Goal: Transaction & Acquisition: Purchase product/service

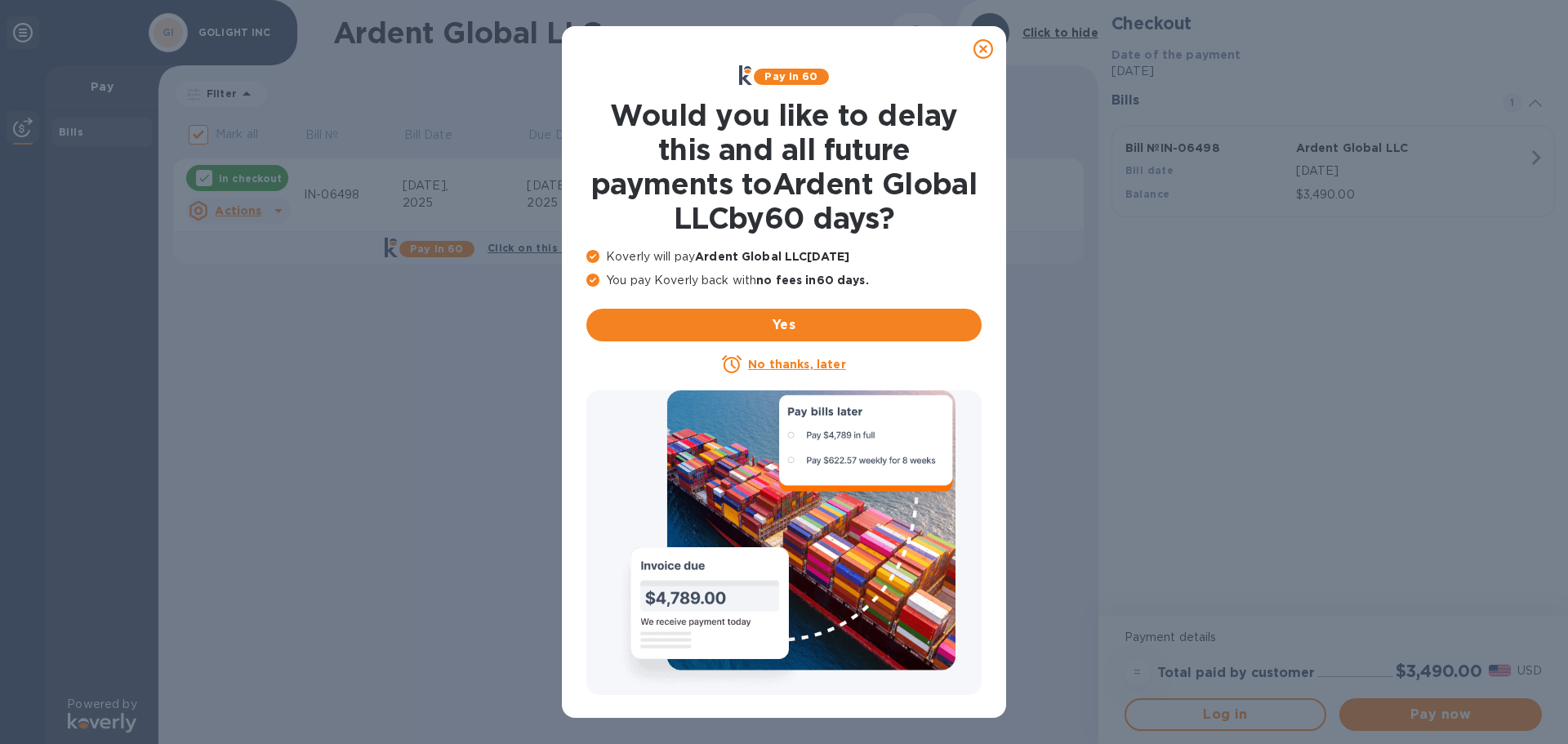
click at [993, 48] on div at bounding box center [983, 49] width 33 height 32
click at [989, 55] on icon at bounding box center [983, 49] width 20 height 20
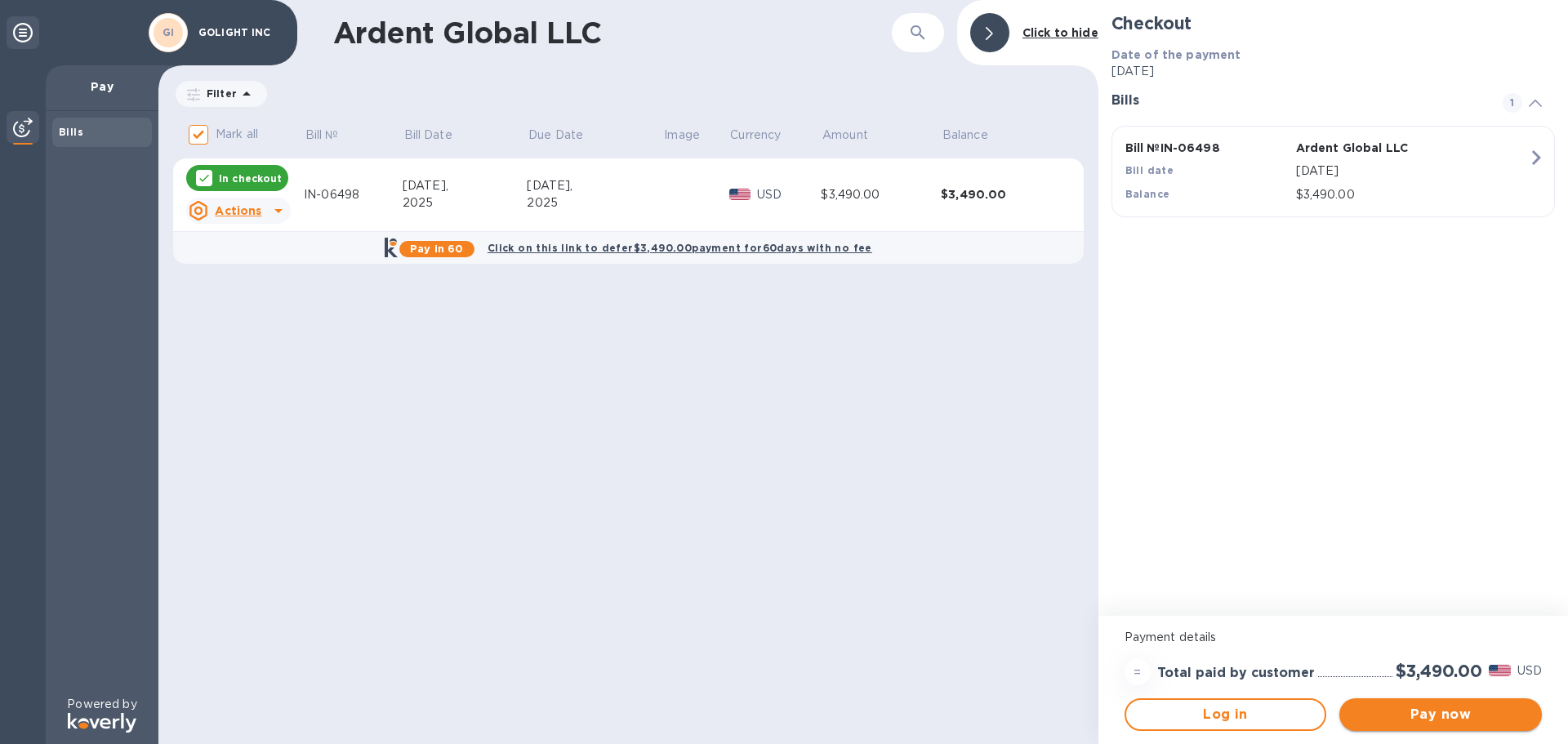
click at [1463, 716] on span "Pay now" at bounding box center [1441, 714] width 176 height 20
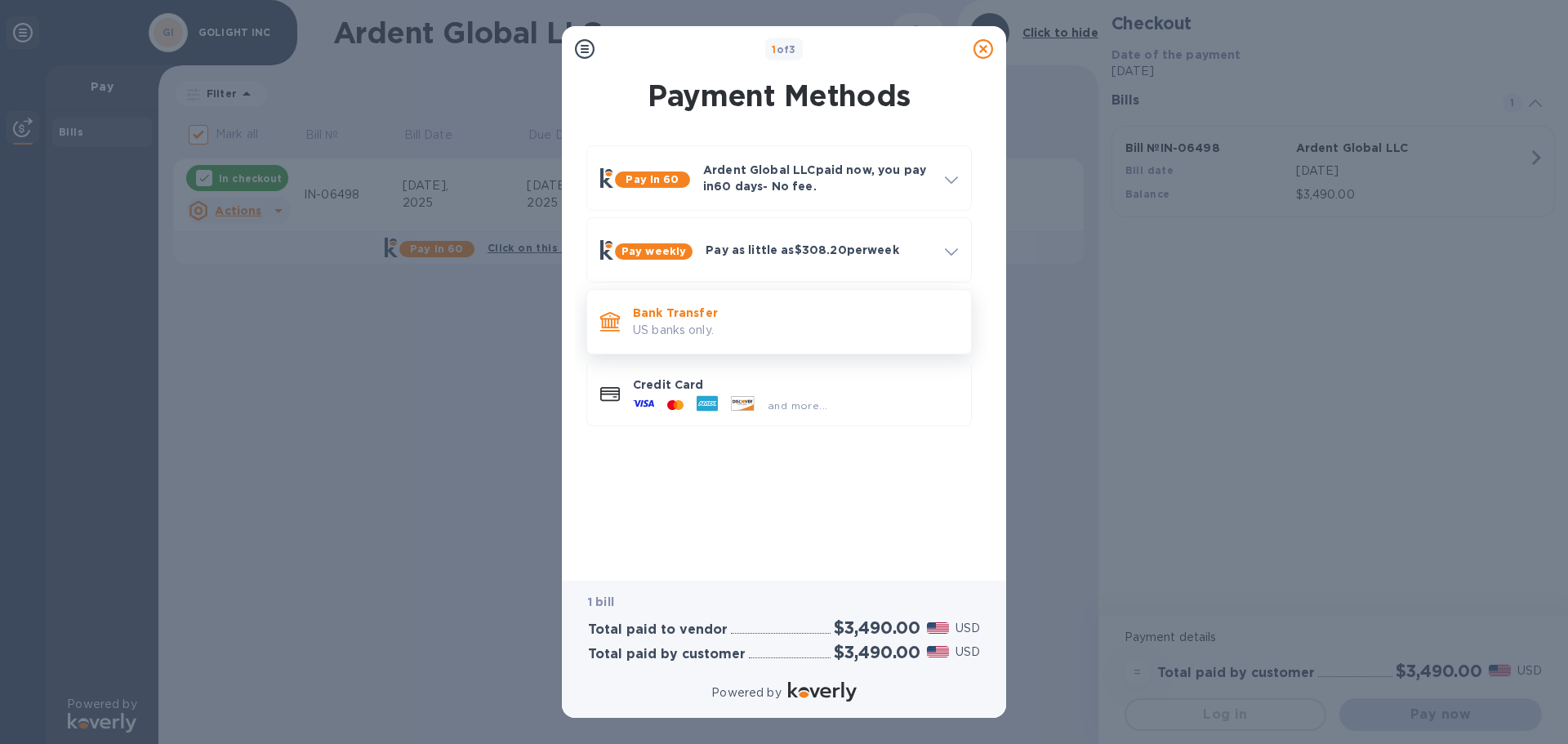
click at [678, 328] on p "US banks only." at bounding box center [796, 330] width 325 height 17
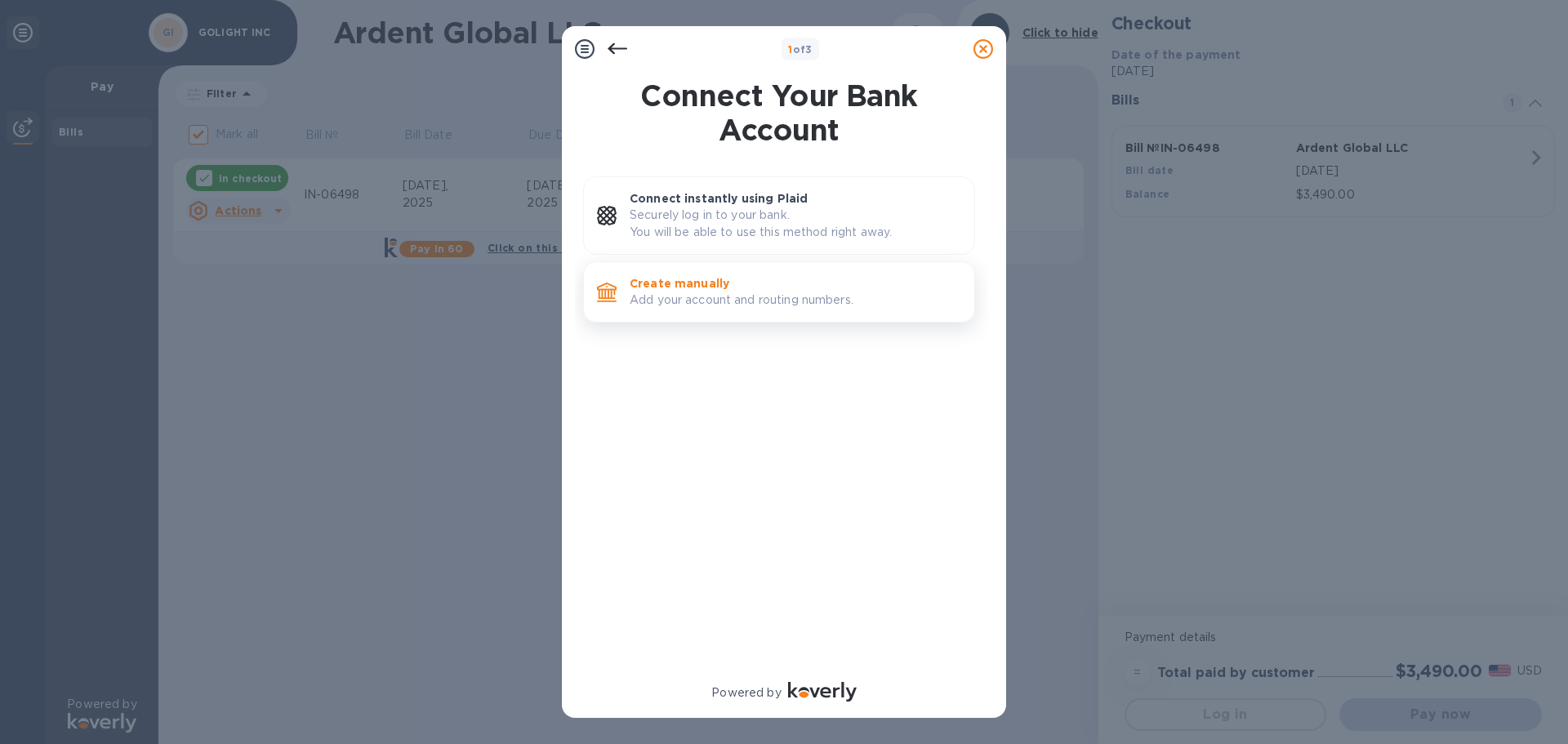
click at [707, 295] on p "Add your account and routing numbers." at bounding box center [796, 300] width 332 height 17
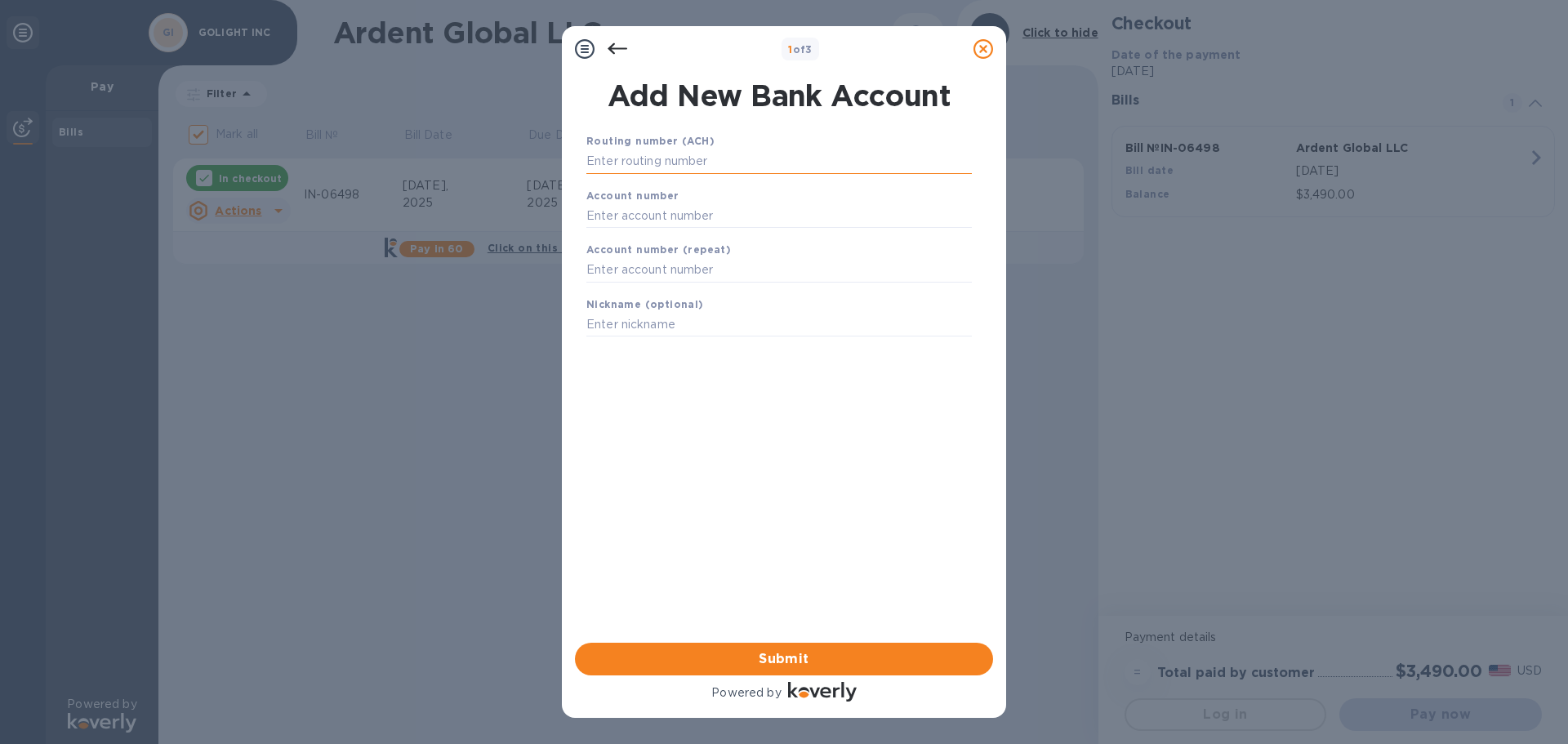
click at [643, 157] on input "text" at bounding box center [778, 162] width 386 height 25
type input "104100783"
type input "800953"
type input "mnb ck"
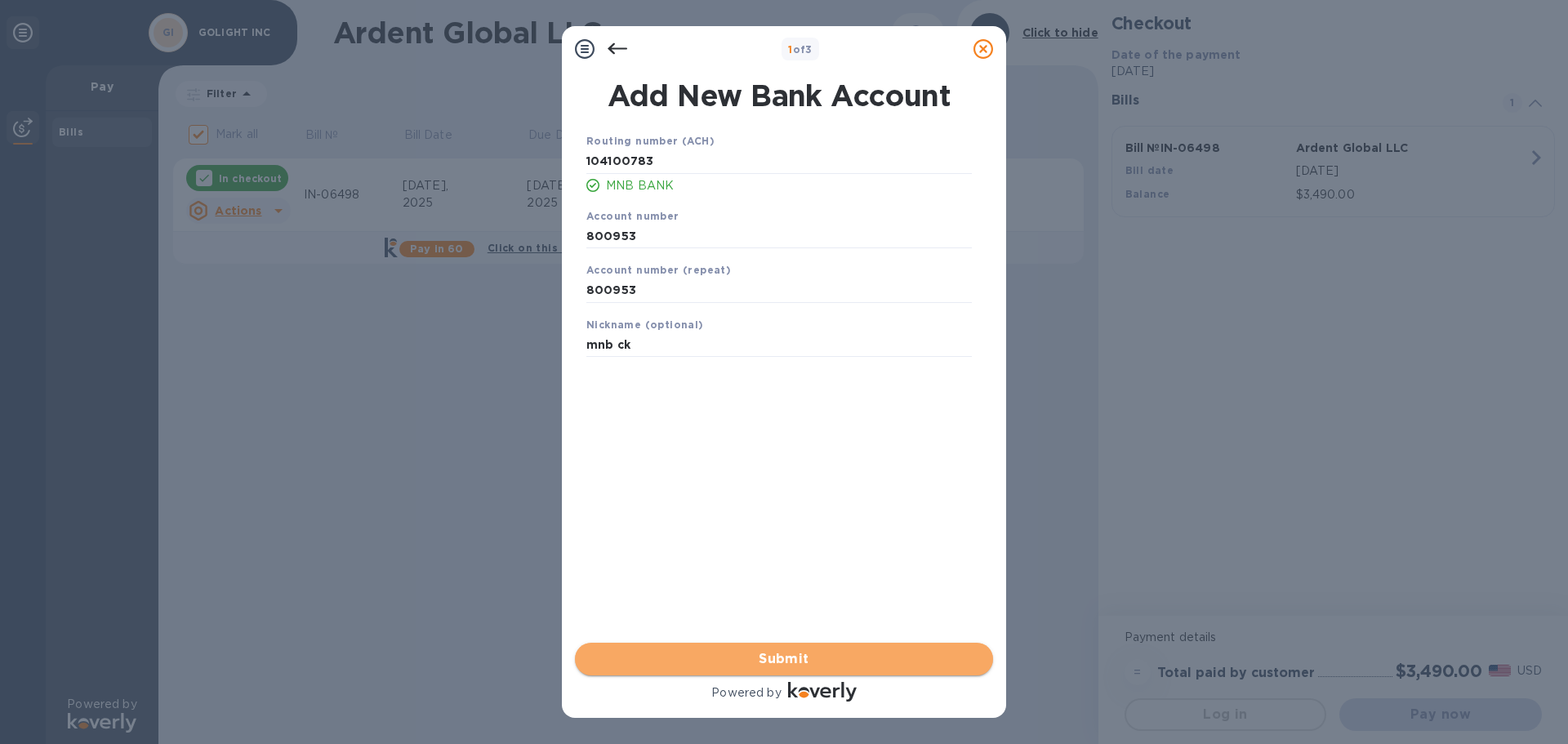
click at [790, 663] on span "Submit" at bounding box center [784, 658] width 392 height 20
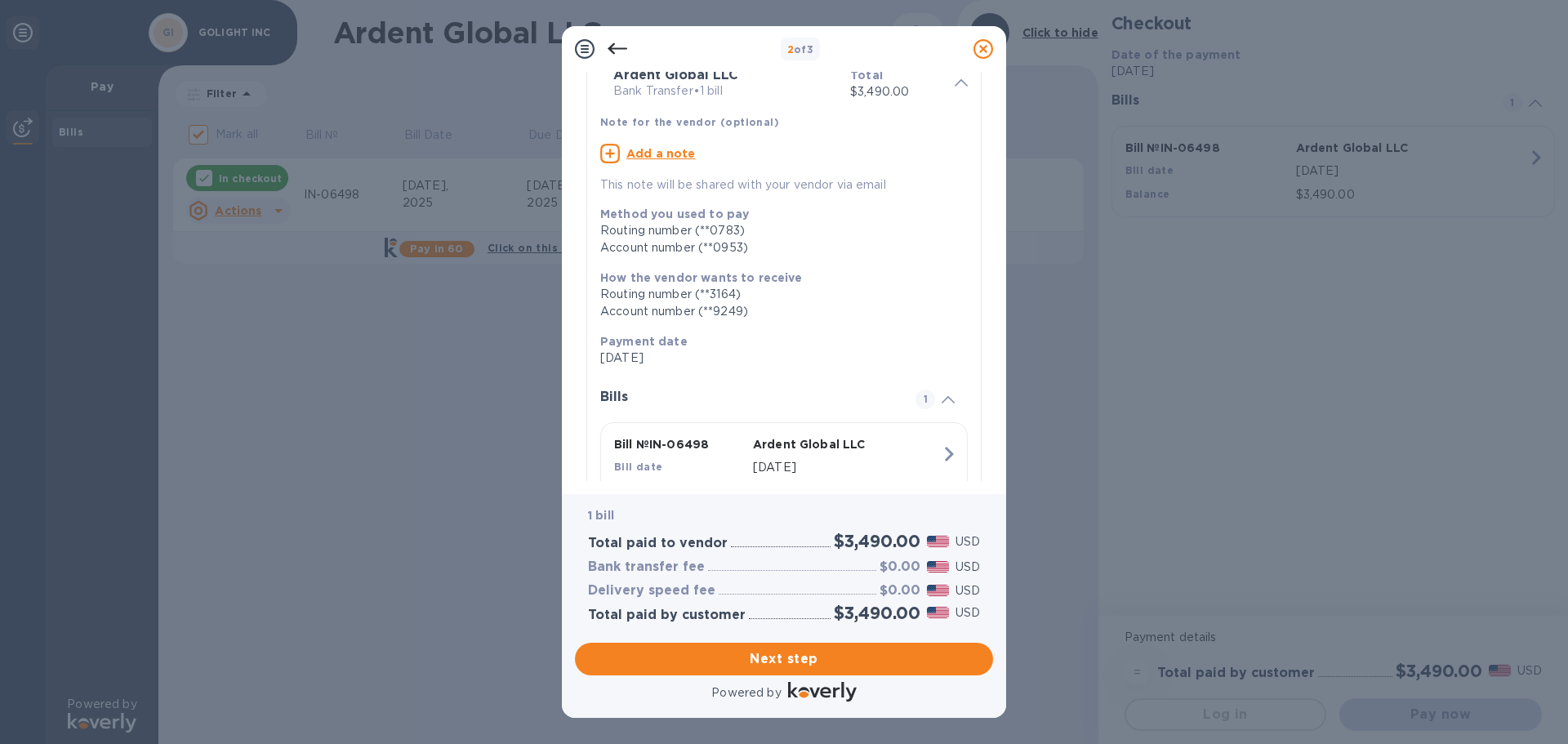
scroll to position [151, 0]
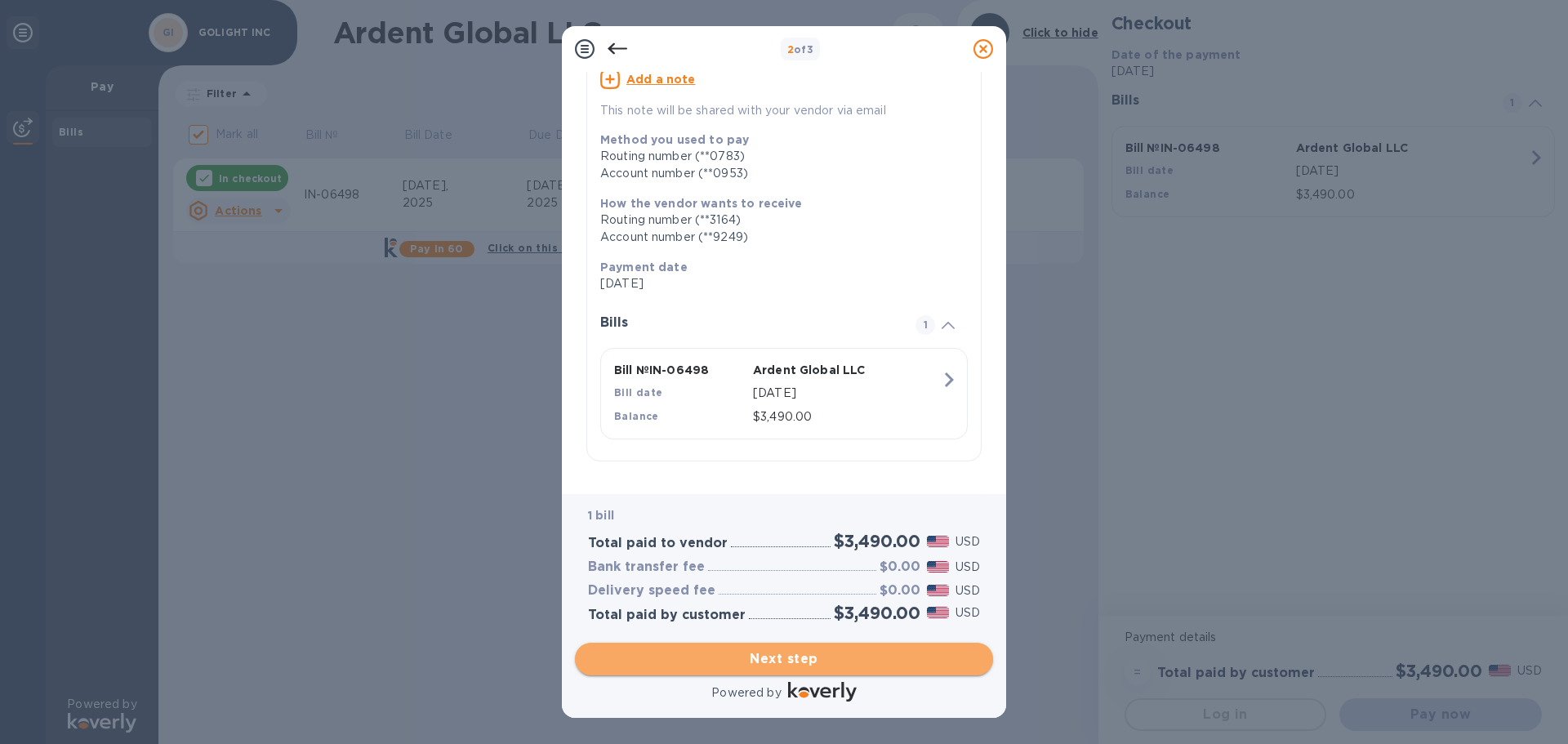
click at [788, 653] on span "Next step" at bounding box center [784, 658] width 392 height 20
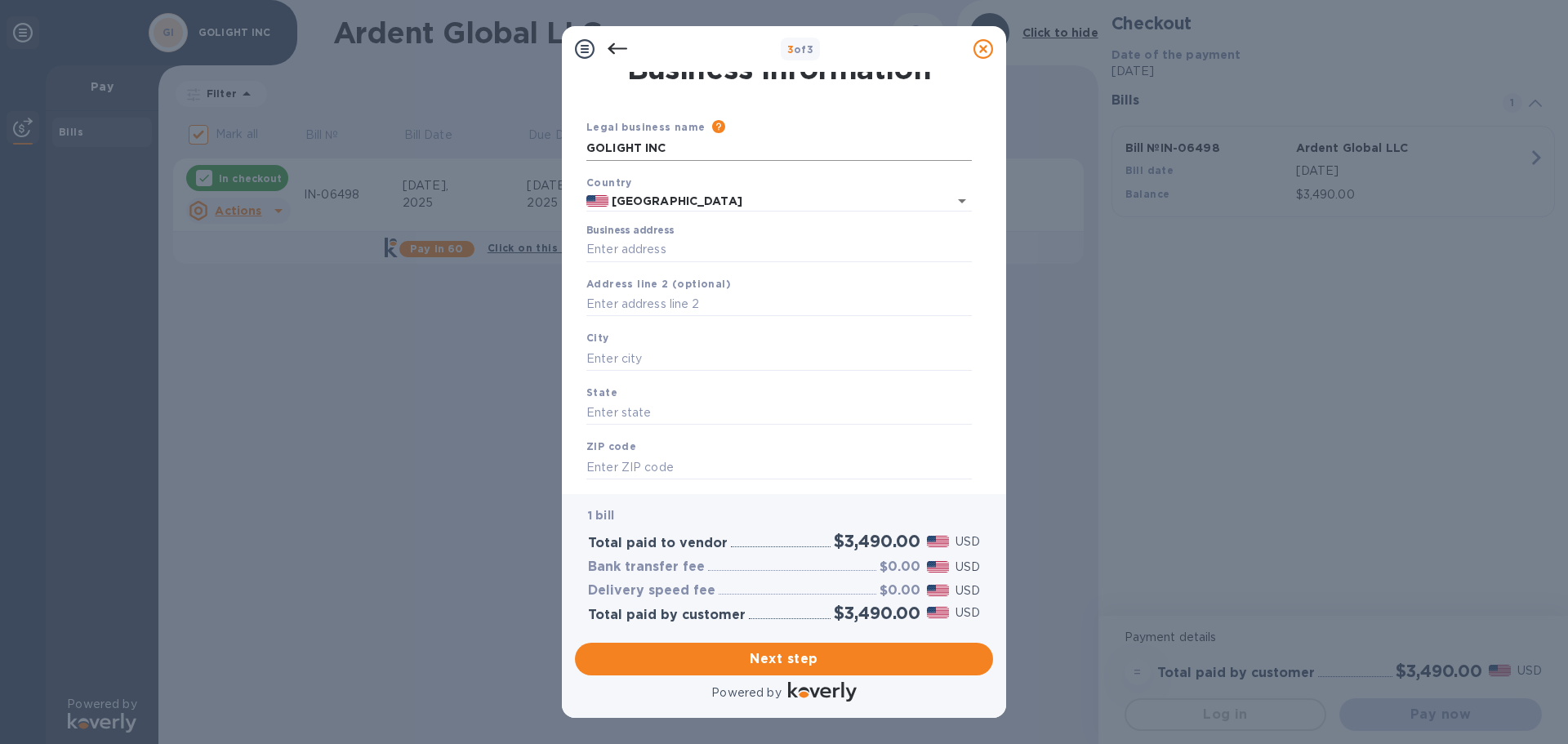
scroll to position [0, 0]
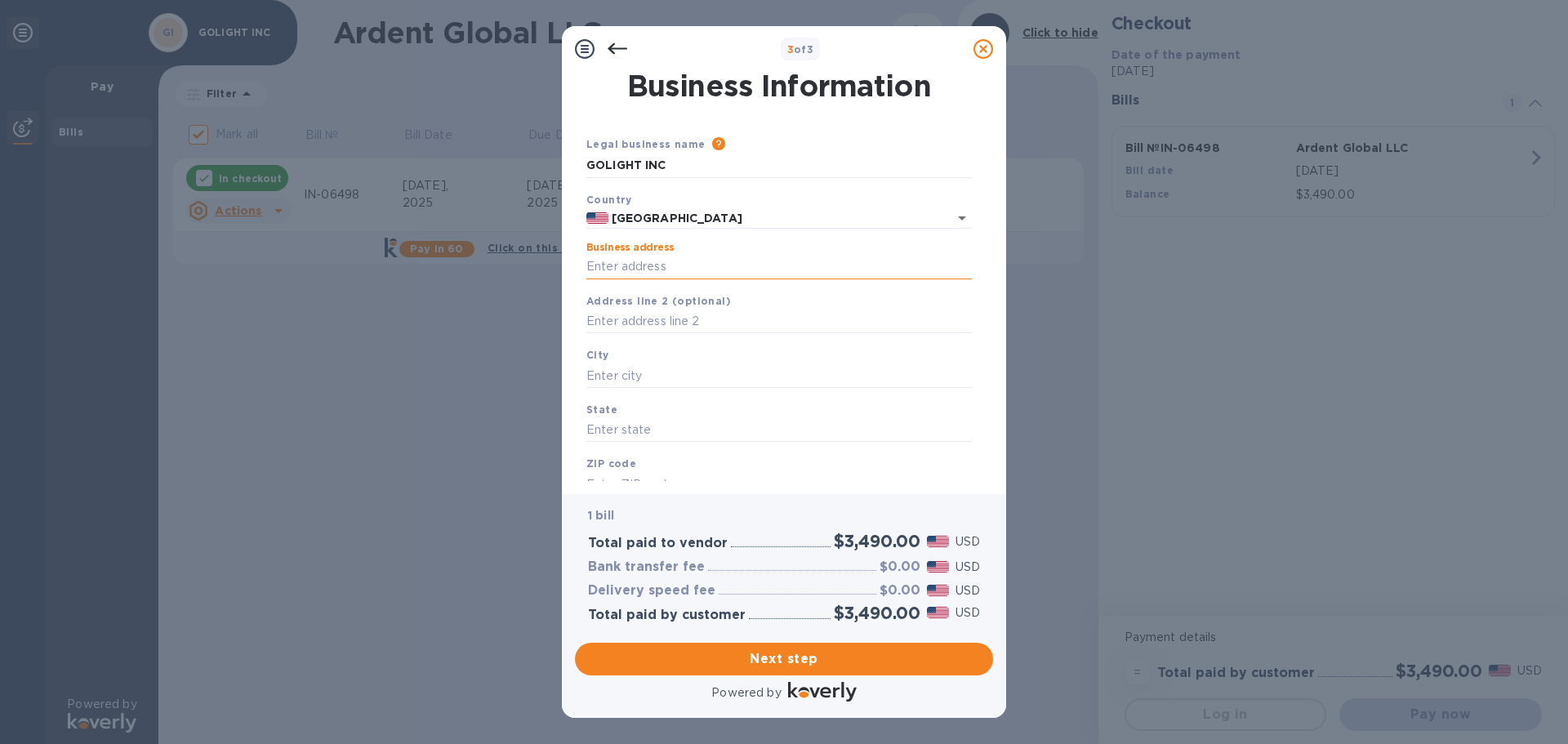
click at [628, 269] on input "Business address" at bounding box center [778, 267] width 386 height 25
type input "[STREET_ADDRESS]"
click at [659, 375] on input "text" at bounding box center [778, 375] width 386 height 25
type input "[PERSON_NAME]"
type input "ne"
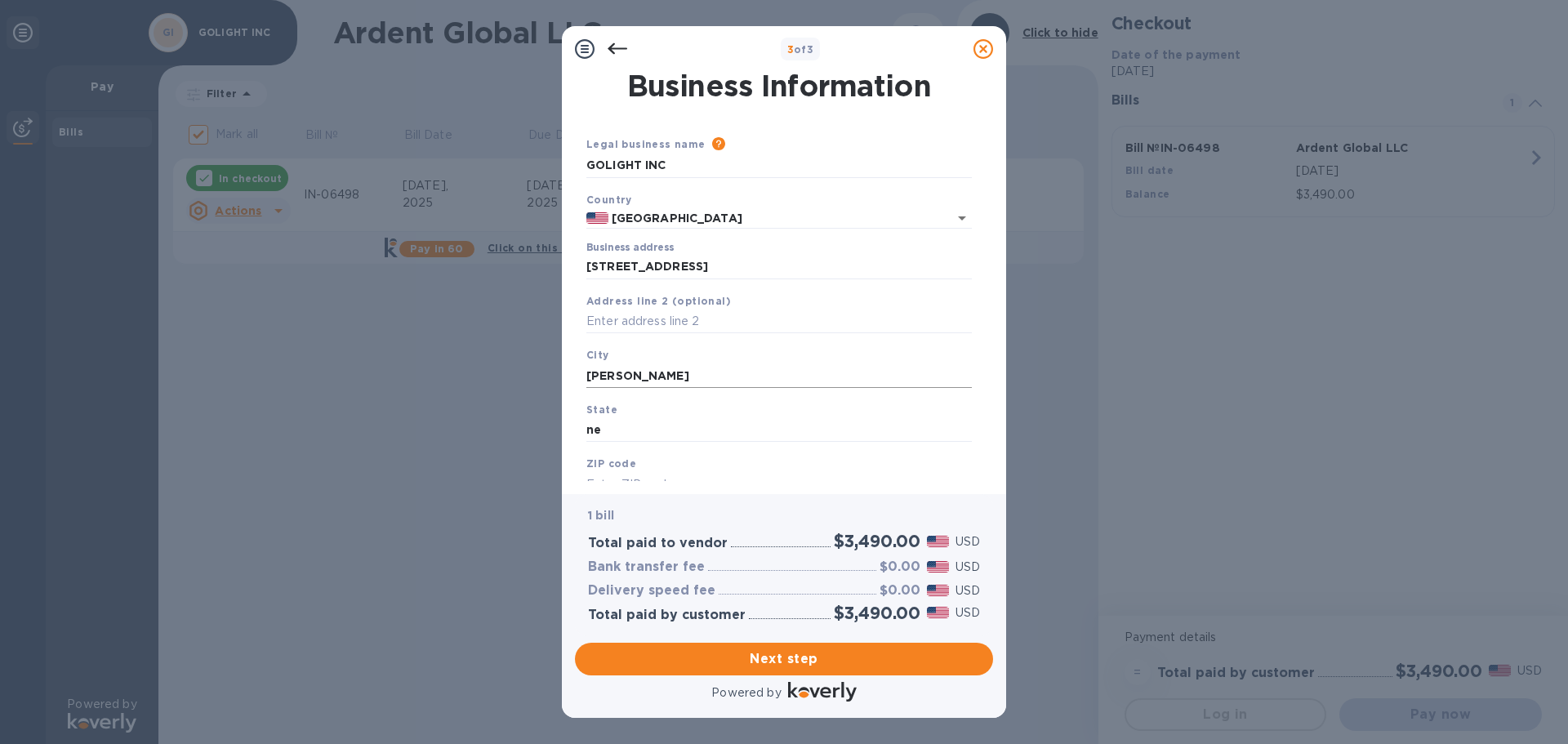
scroll to position [15, 0]
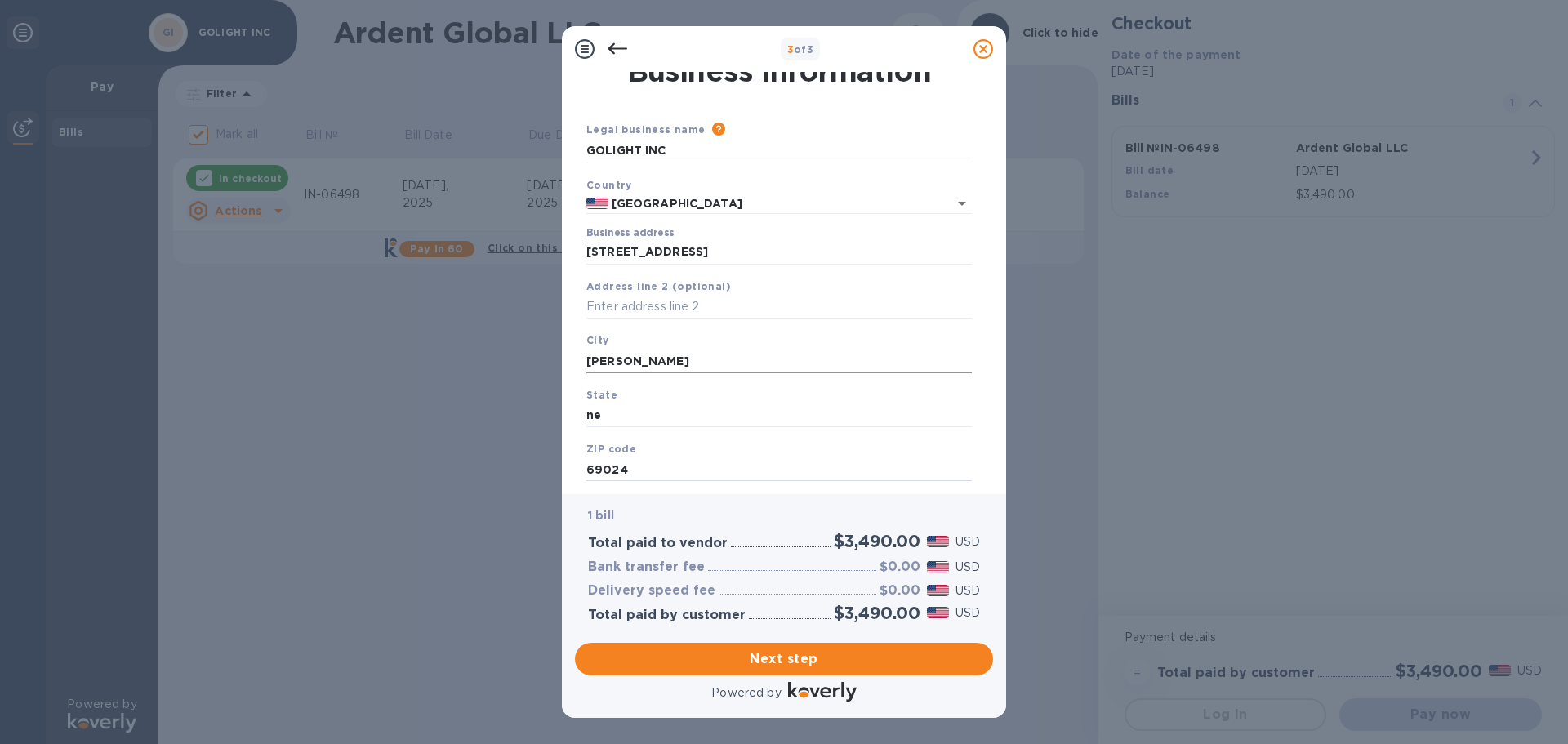
type input "69024"
click at [784, 661] on span "Next step" at bounding box center [784, 658] width 392 height 20
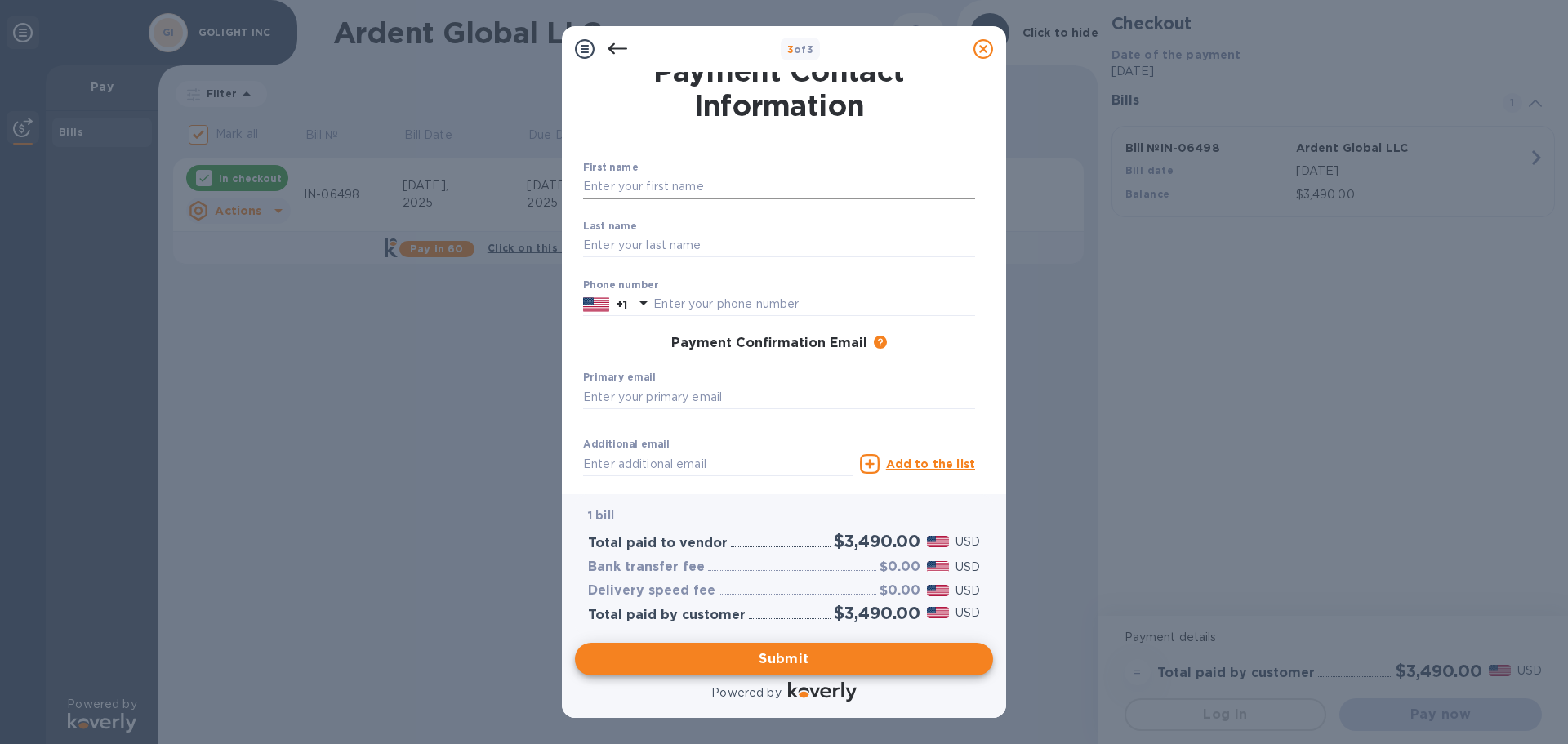
click at [644, 186] on input "text" at bounding box center [779, 186] width 392 height 25
type input "matt"
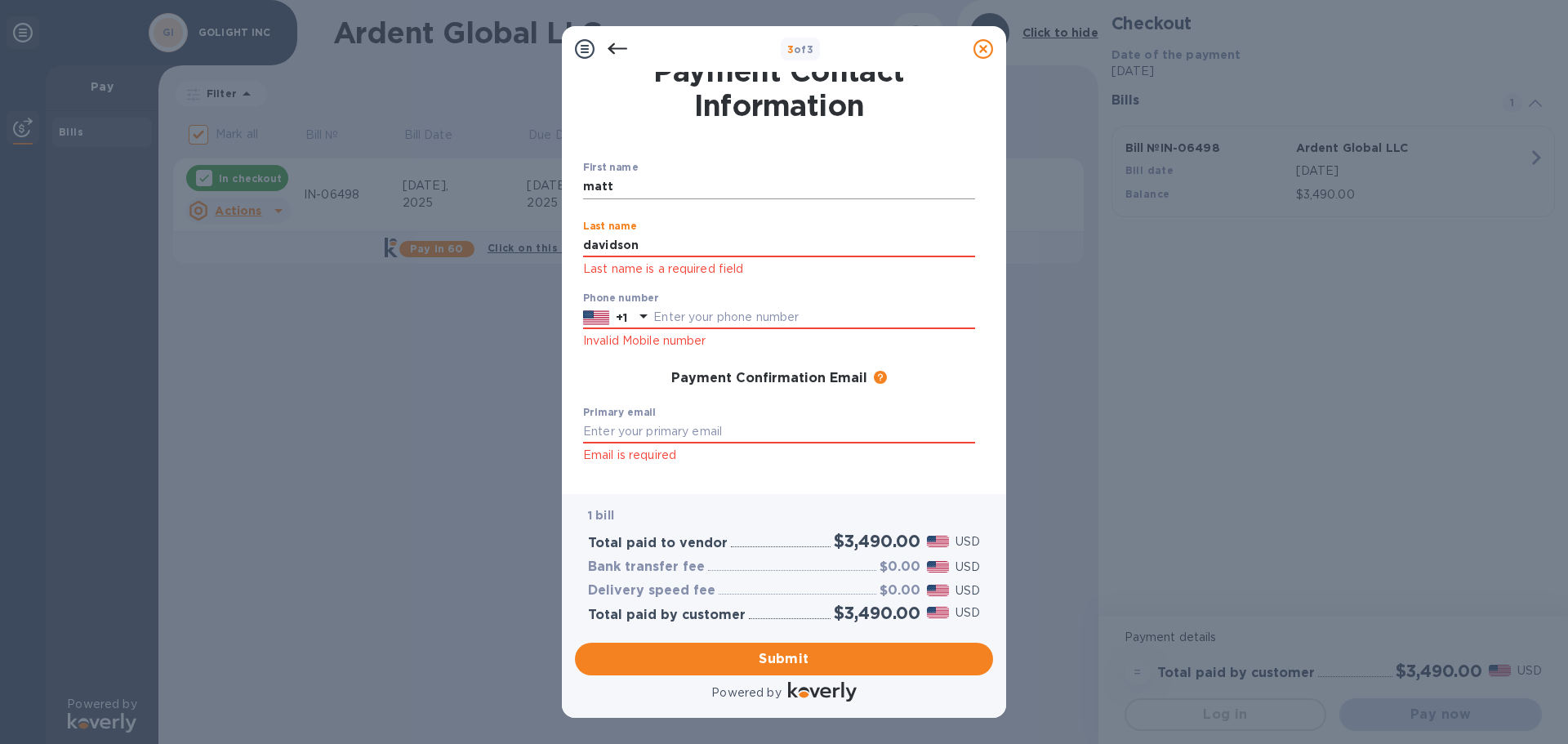
type input "davidson"
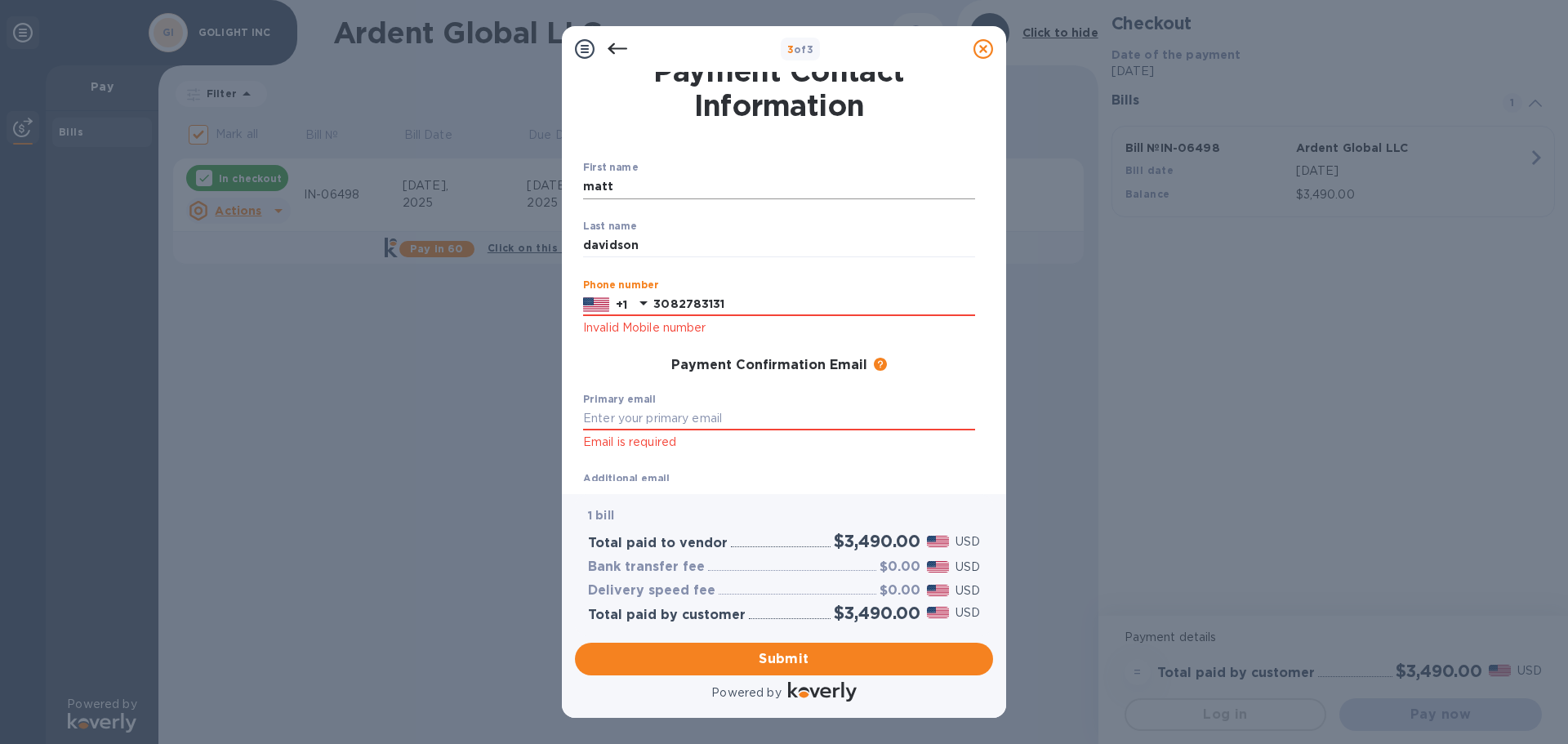
type input "3082783131"
type input "[EMAIL_ADDRESS][DOMAIN_NAME]"
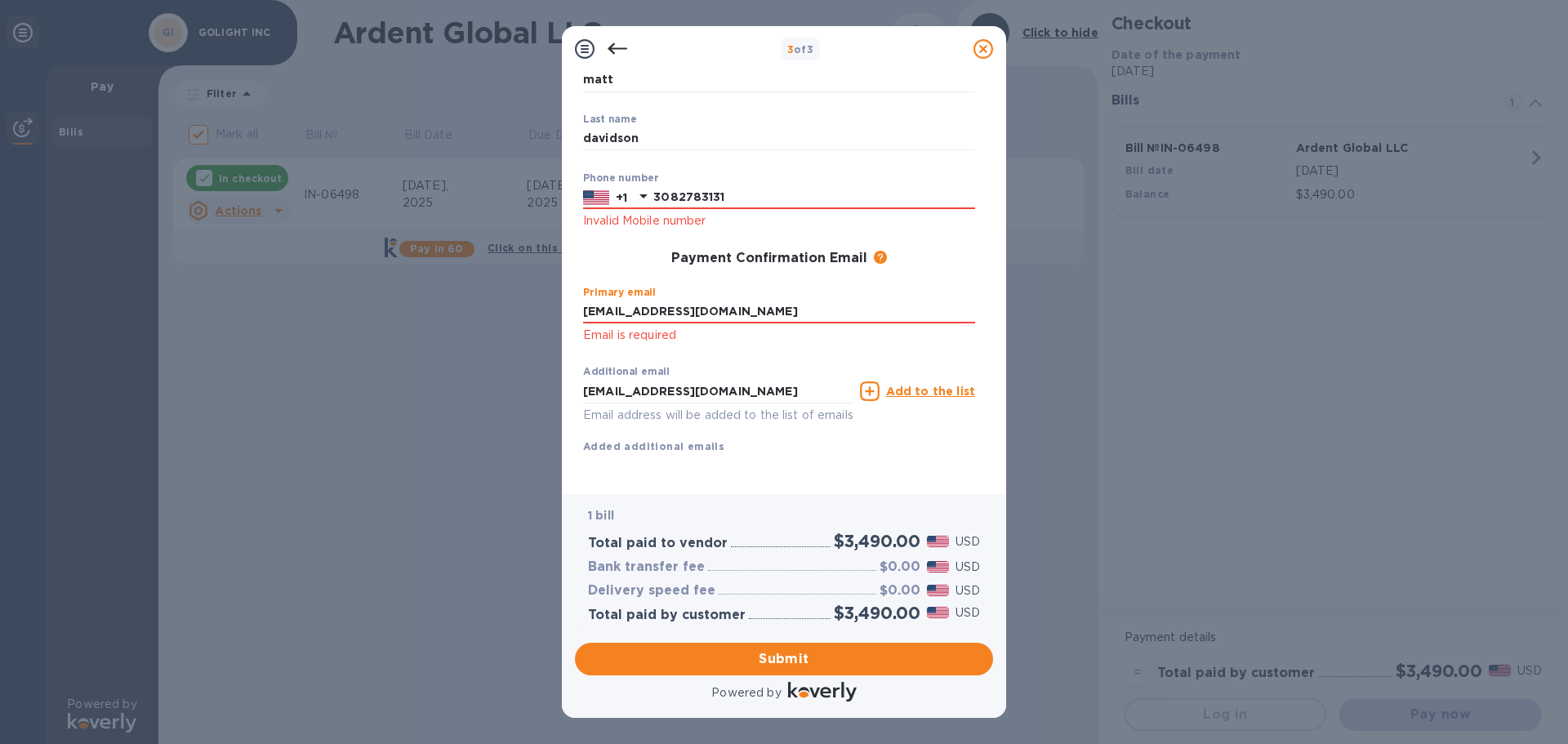
scroll to position [140, 0]
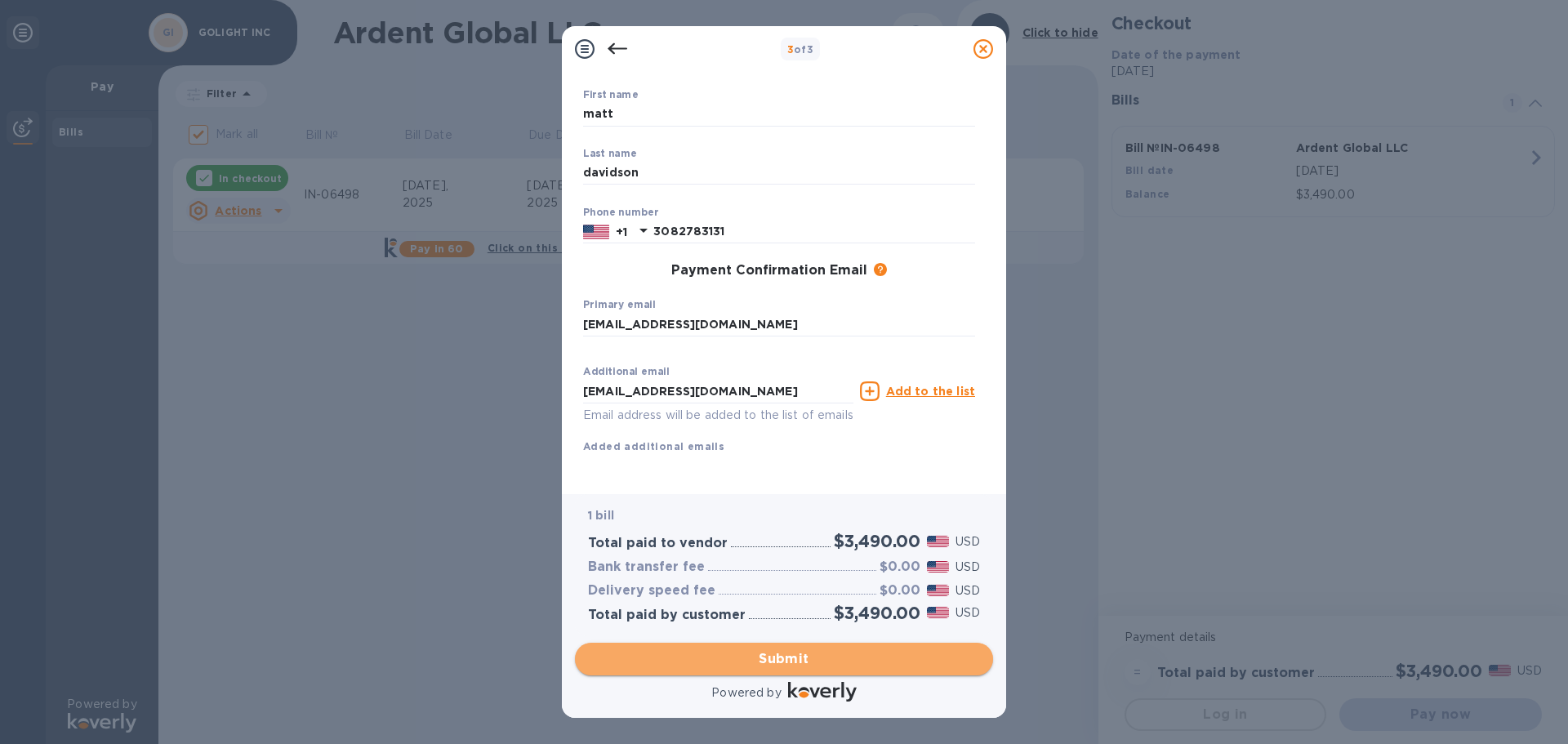
click at [800, 659] on span "Submit" at bounding box center [784, 658] width 392 height 20
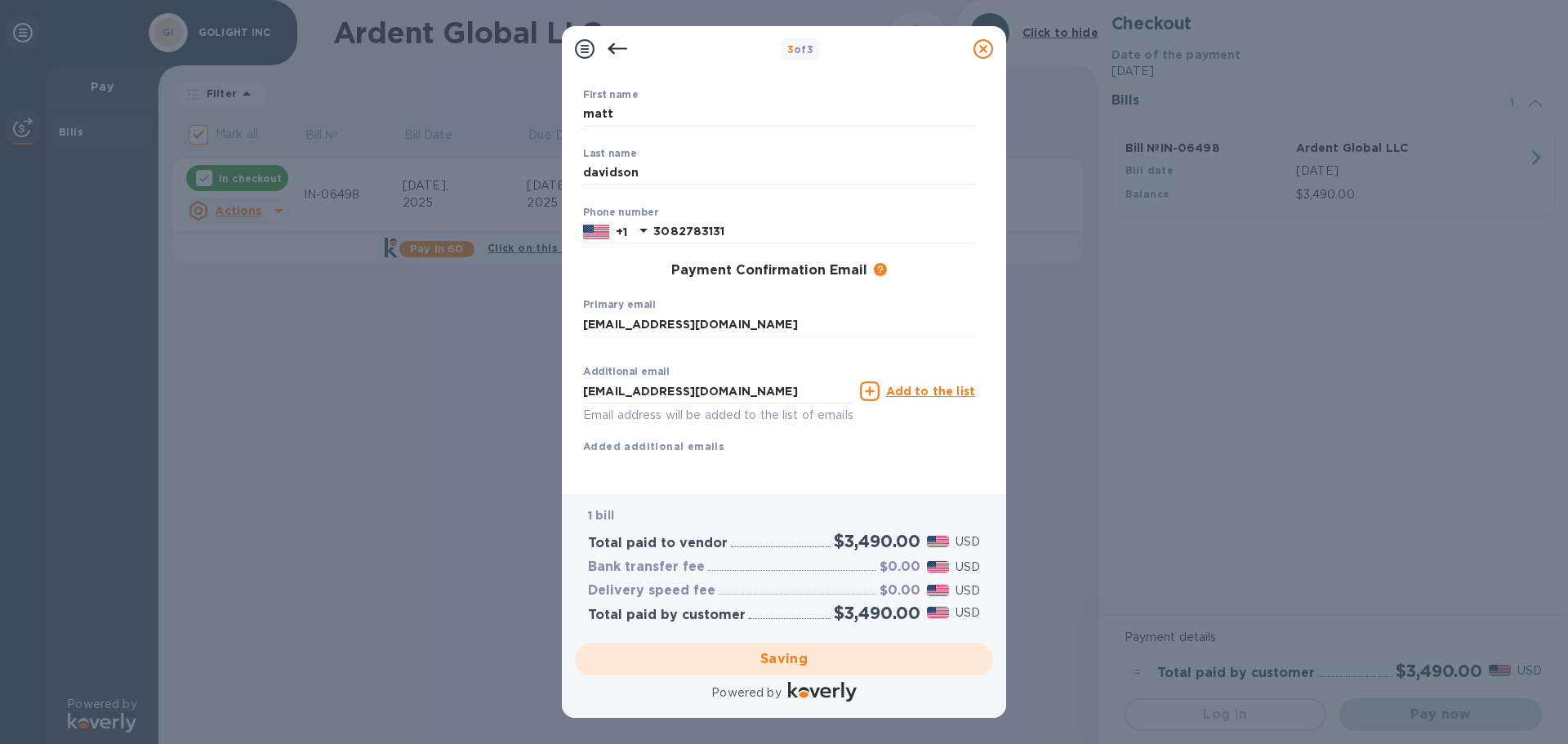
checkbox input "false"
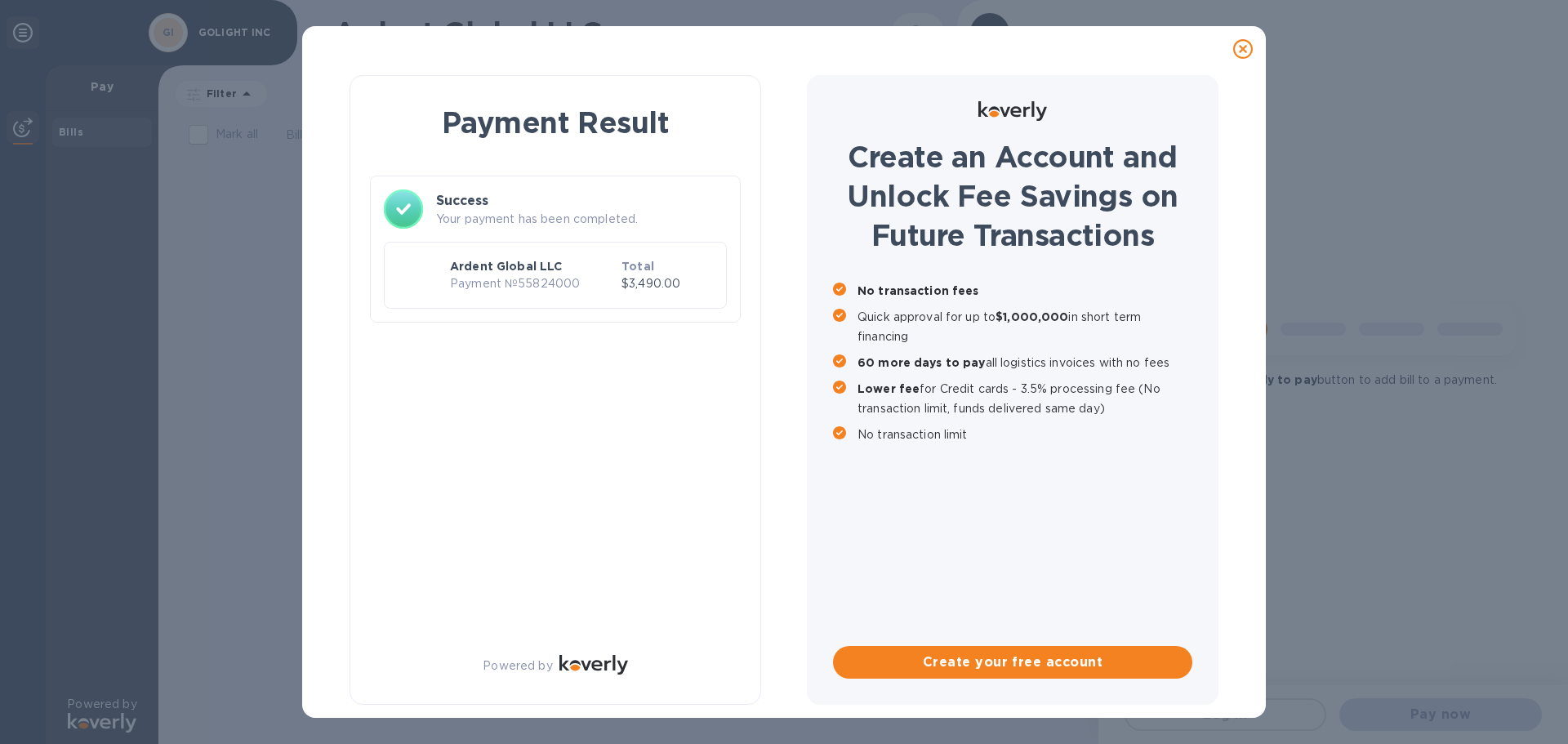
scroll to position [0, 0]
